Goal: Download file/media

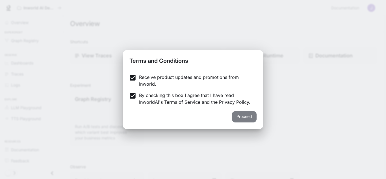
click at [249, 115] on button "Proceed" at bounding box center [244, 116] width 25 height 11
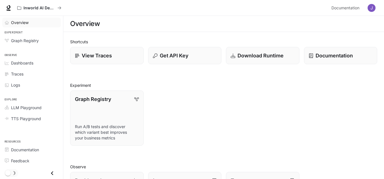
click at [29, 21] on div "Overview" at bounding box center [34, 22] width 47 height 6
click at [29, 21] on span "Overview" at bounding box center [20, 22] width 18 height 6
click at [33, 107] on span "LLM Playground" at bounding box center [26, 108] width 31 height 6
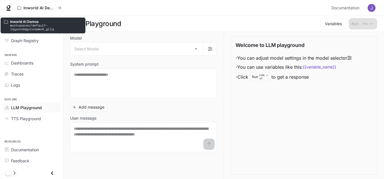
click at [44, 21] on p "Inworld AI Demos" at bounding box center [46, 22] width 72 height 4
click at [59, 9] on icon "All workspaces" at bounding box center [59, 8] width 4 height 4
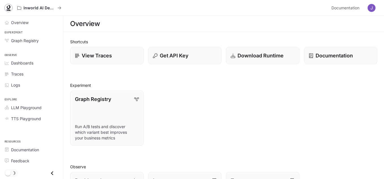
click at [7, 6] on icon at bounding box center [9, 7] width 4 height 4
click at [49, 21] on div "Overview" at bounding box center [34, 22] width 47 height 6
click at [371, 5] on img "button" at bounding box center [371, 8] width 8 height 8
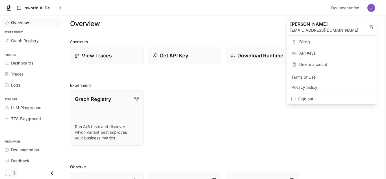
click at [157, 55] on div at bounding box center [193, 89] width 386 height 179
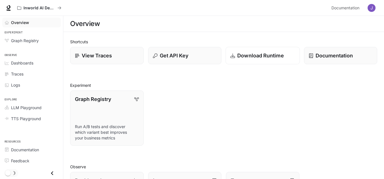
click at [231, 53] on icon at bounding box center [232, 55] width 5 height 5
click at [200, 58] on div "Get API Key" at bounding box center [184, 56] width 64 height 8
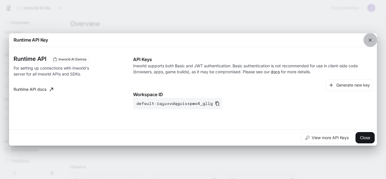
click at [371, 38] on icon "button" at bounding box center [370, 40] width 6 height 6
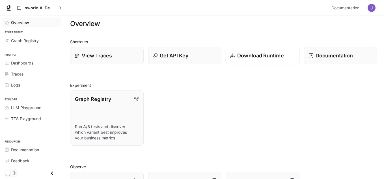
click at [274, 52] on p "Download Runtime" at bounding box center [260, 56] width 47 height 8
click at [263, 57] on p "Download Runtime" at bounding box center [260, 56] width 47 height 8
